Goal: Use online tool/utility: Utilize a website feature to perform a specific function

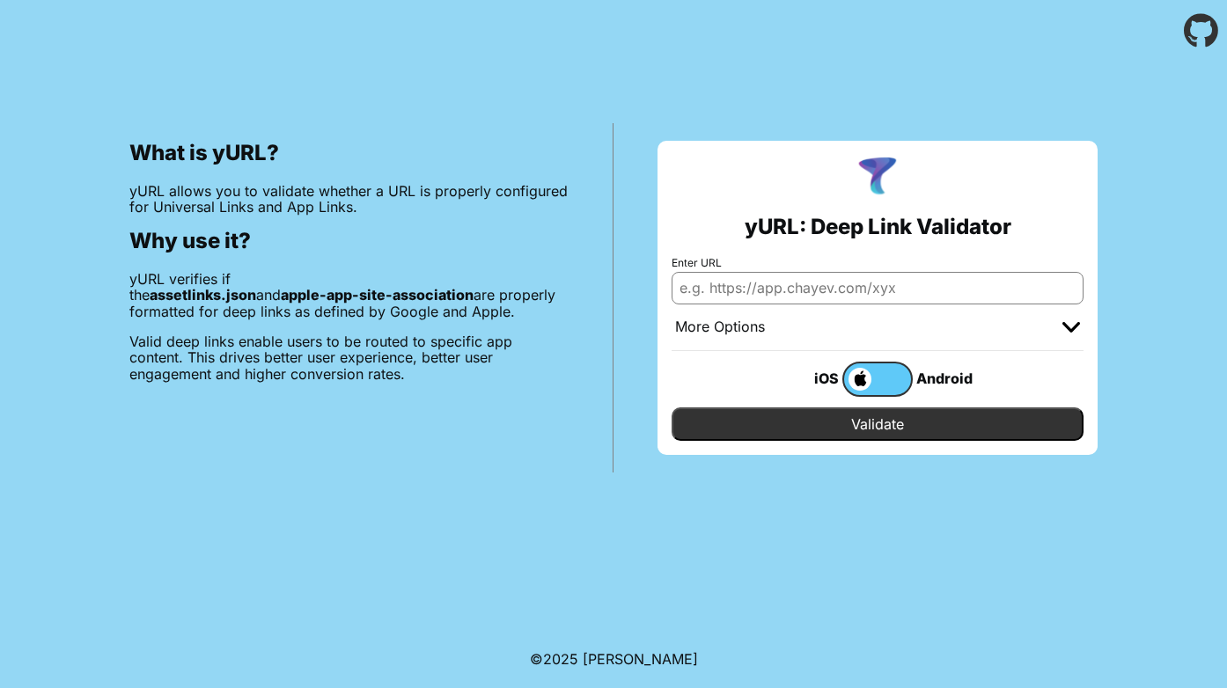
type input "Task { @MainActor in"
drag, startPoint x: 858, startPoint y: 295, endPoint x: 492, endPoint y: 293, distance: 366.1
click at [491, 293] on div "What is yURL? yURL allows you to validate whether a URL is properly configured …" at bounding box center [613, 267] width 1227 height 411
type input "[DOMAIN_NAME]"
click at [671, 407] on input "Validate" at bounding box center [877, 423] width 412 height 33
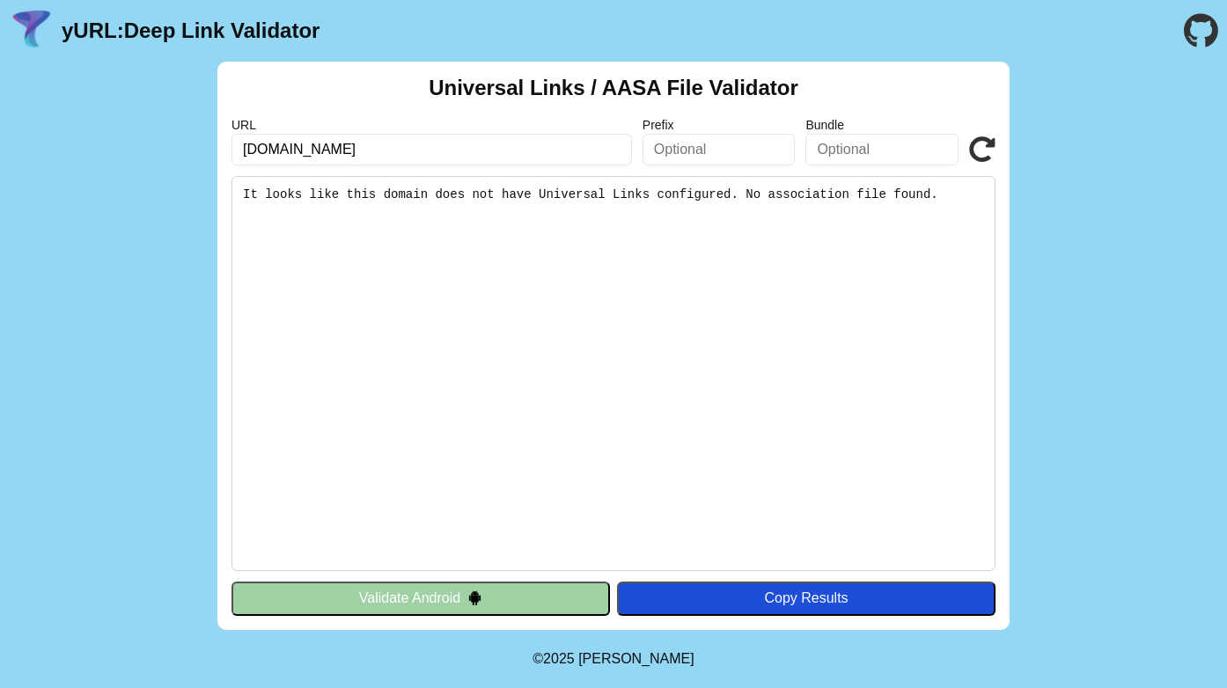
drag, startPoint x: 438, startPoint y: 143, endPoint x: 277, endPoint y: 143, distance: 161.1
click at [277, 143] on input "[DOMAIN_NAME]" at bounding box center [431, 150] width 400 height 32
type input "[DOMAIN_NAME]"
click at [985, 155] on icon at bounding box center [982, 149] width 26 height 26
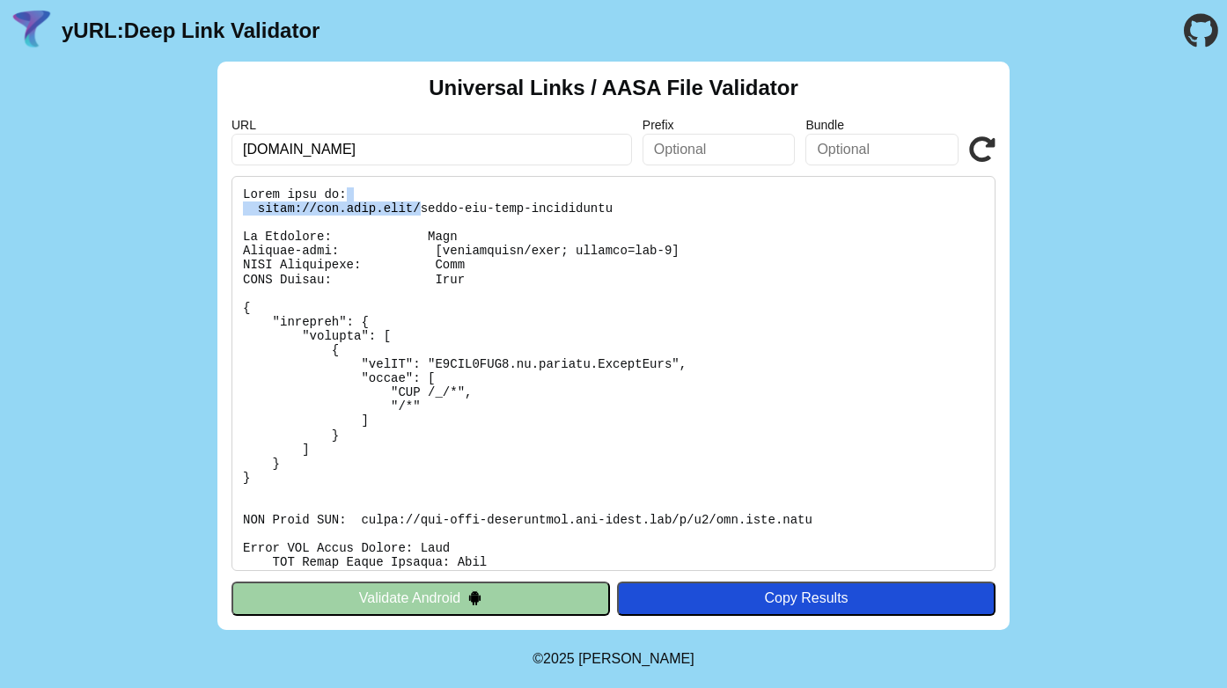
drag, startPoint x: 620, startPoint y: 201, endPoint x: 425, endPoint y: 209, distance: 195.5
click at [424, 209] on pre at bounding box center [613, 373] width 764 height 395
click at [425, 209] on pre at bounding box center [613, 373] width 764 height 395
drag, startPoint x: 422, startPoint y: 209, endPoint x: 632, endPoint y: 211, distance: 210.4
click at [632, 211] on pre at bounding box center [613, 373] width 764 height 395
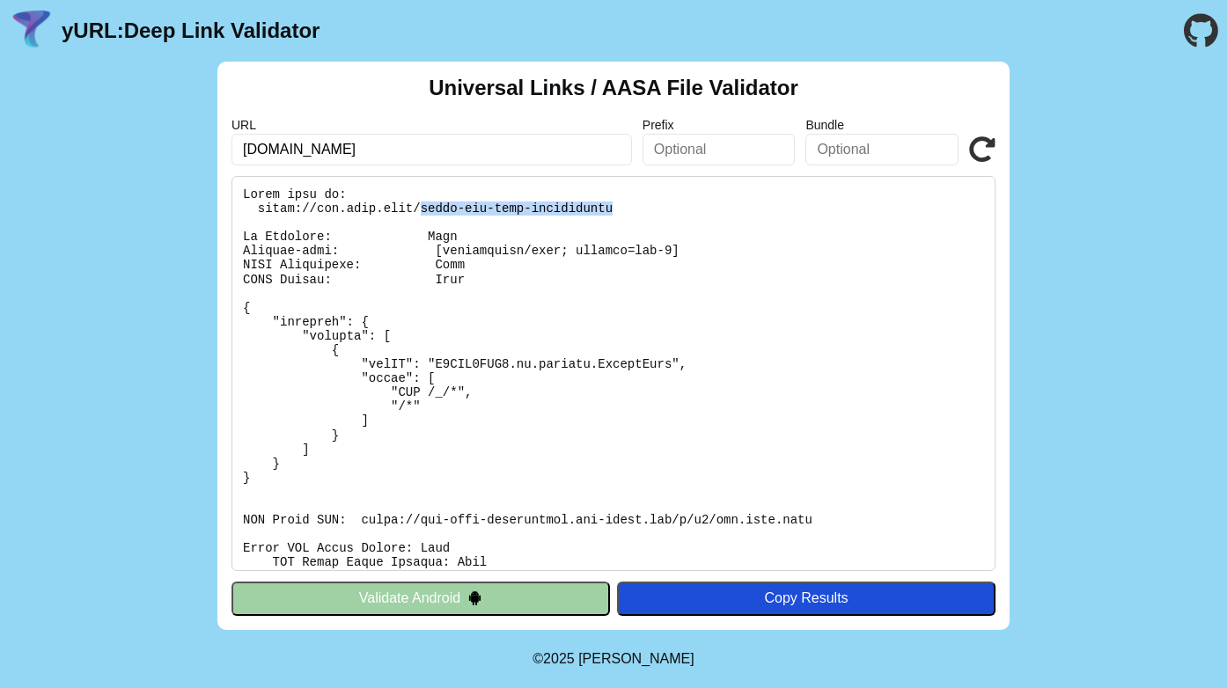
copy pre "apple-app-site-association"
